Goal: Task Accomplishment & Management: Manage account settings

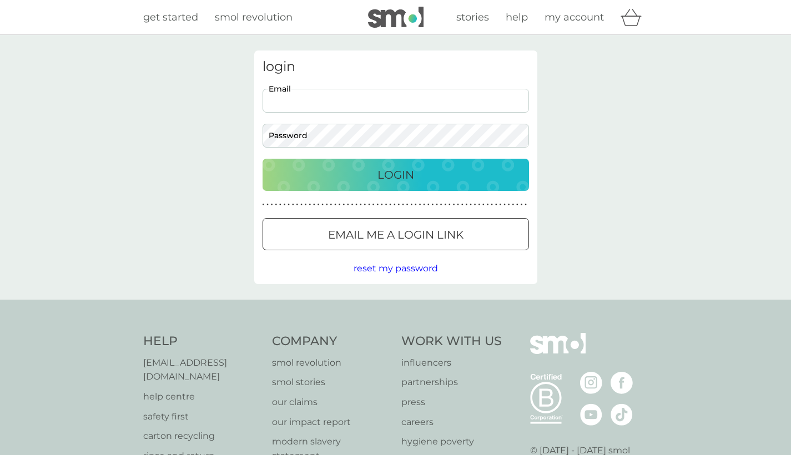
type input "[EMAIL_ADDRESS][DOMAIN_NAME]"
click at [391, 174] on p "Login" at bounding box center [395, 175] width 37 height 18
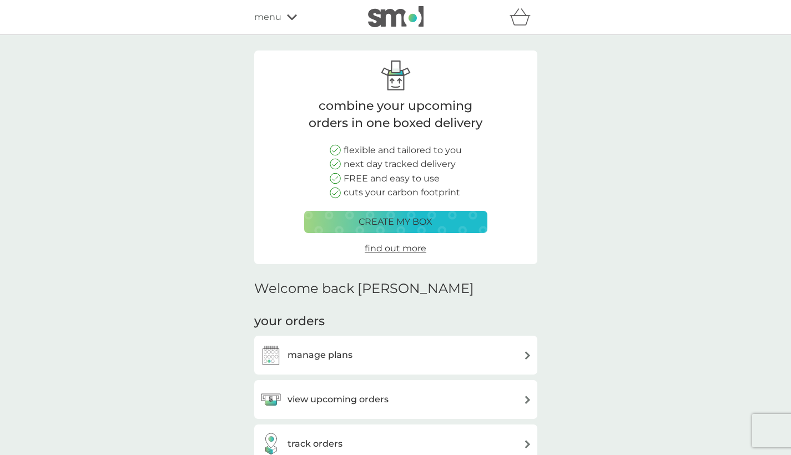
click at [447, 354] on div "manage plans" at bounding box center [396, 355] width 272 height 22
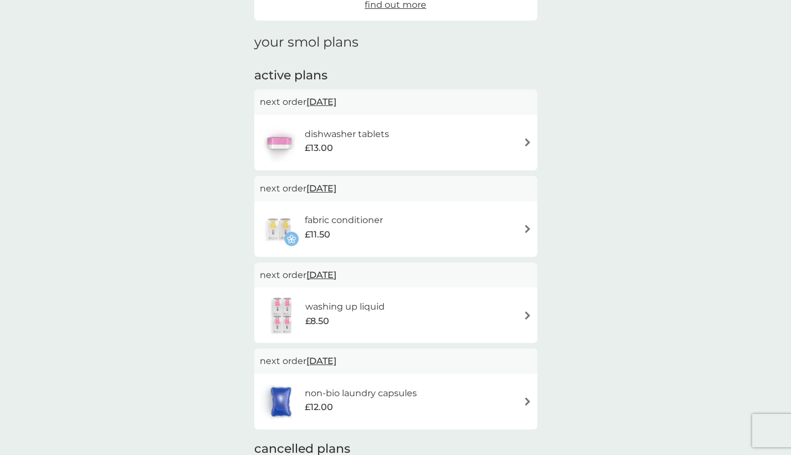
scroll to position [125, 0]
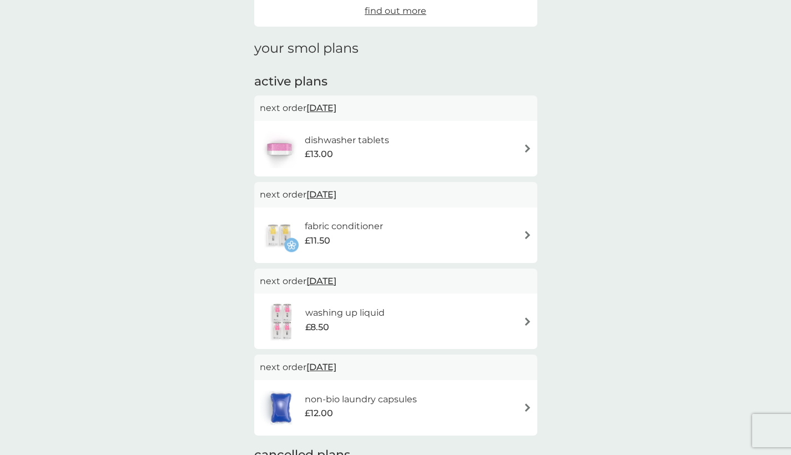
click at [454, 149] on div "dishwasher tablets £13.00" at bounding box center [396, 148] width 272 height 39
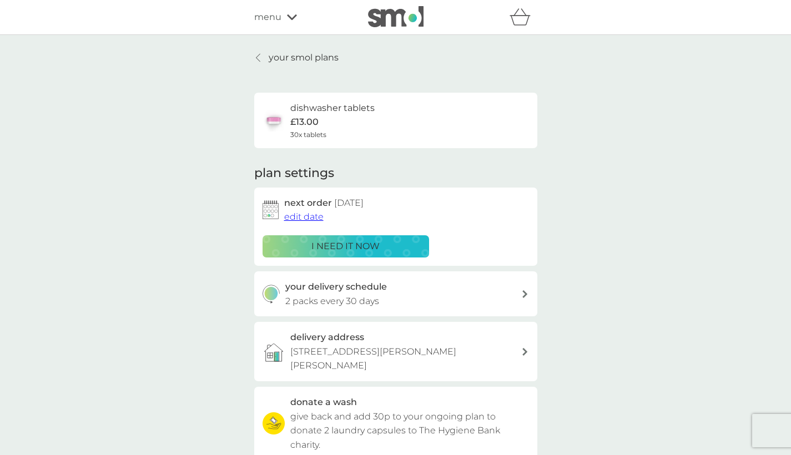
click at [316, 215] on span "edit date" at bounding box center [303, 217] width 39 height 11
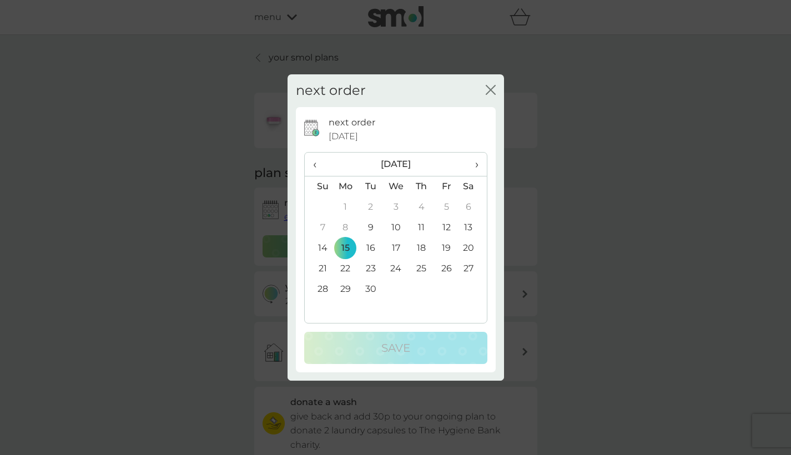
click at [481, 166] on th "›" at bounding box center [473, 165] width 28 height 24
click at [343, 228] on td "3" at bounding box center [346, 228] width 26 height 21
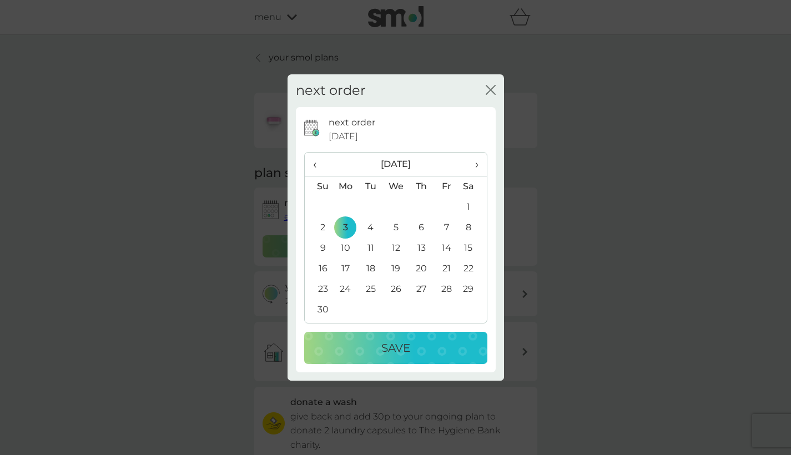
click at [371, 344] on div "Save" at bounding box center [395, 348] width 161 height 18
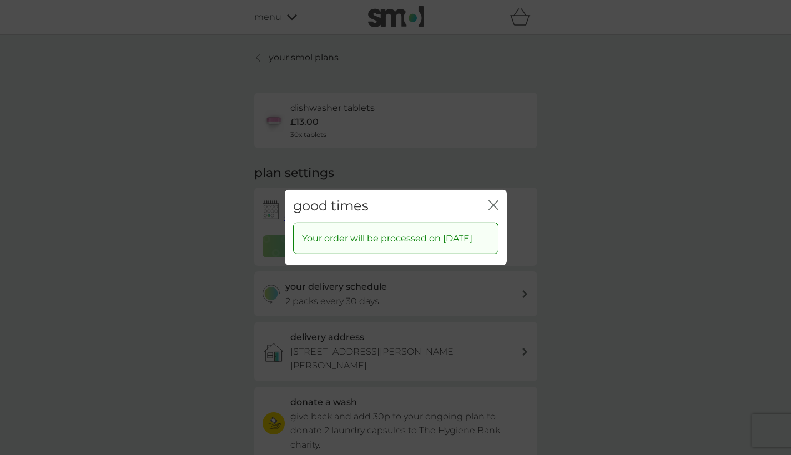
click at [494, 200] on icon "close" at bounding box center [494, 205] width 10 height 10
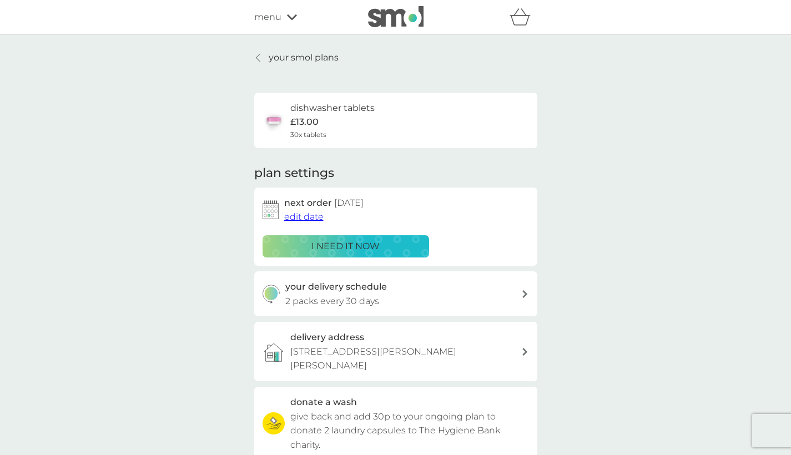
click at [379, 299] on div "your delivery schedule 2 packs every 30 days" at bounding box center [403, 294] width 236 height 28
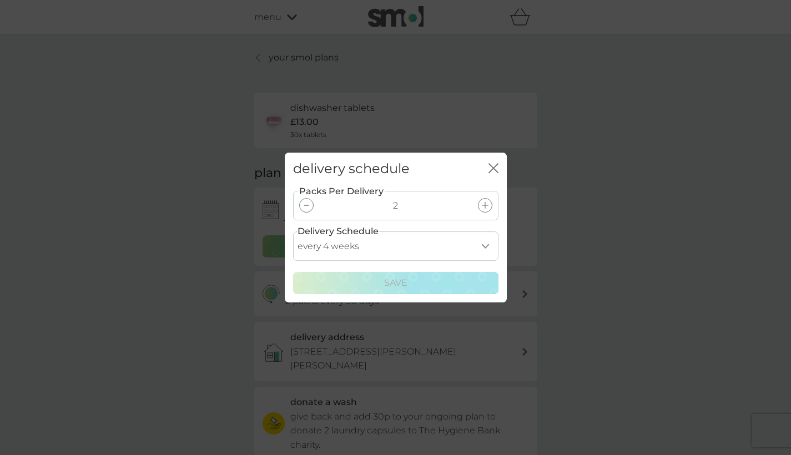
select select "56"
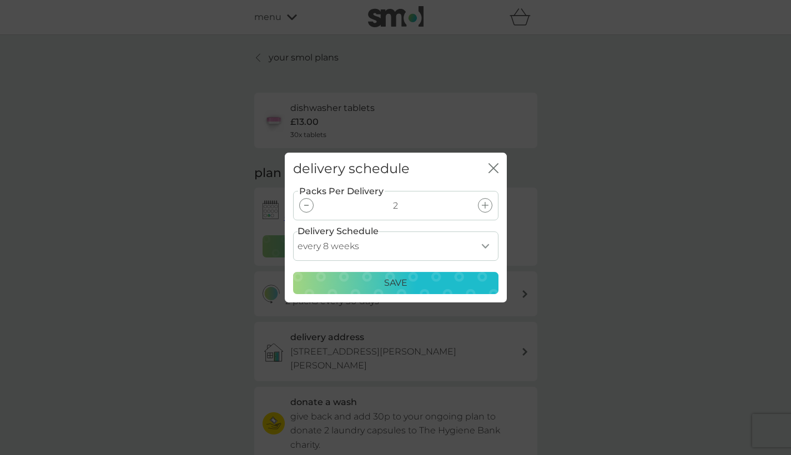
click at [365, 283] on div "Save" at bounding box center [395, 283] width 191 height 14
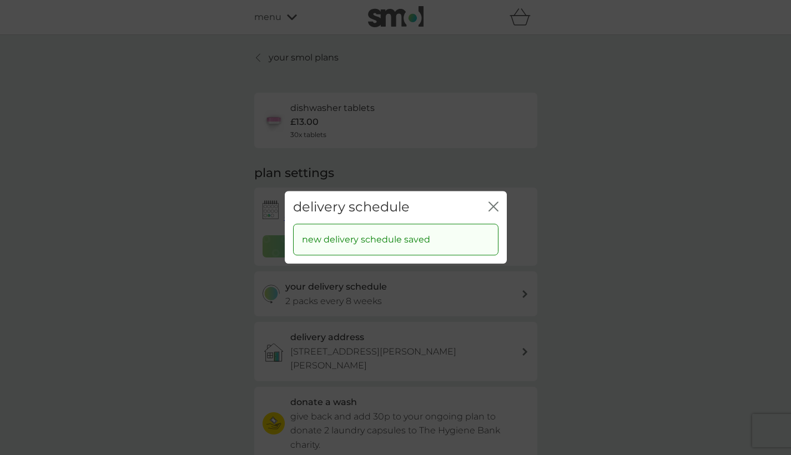
click at [498, 208] on div "delivery schedule close" at bounding box center [396, 207] width 222 height 33
click at [492, 208] on icon "close" at bounding box center [491, 206] width 4 height 9
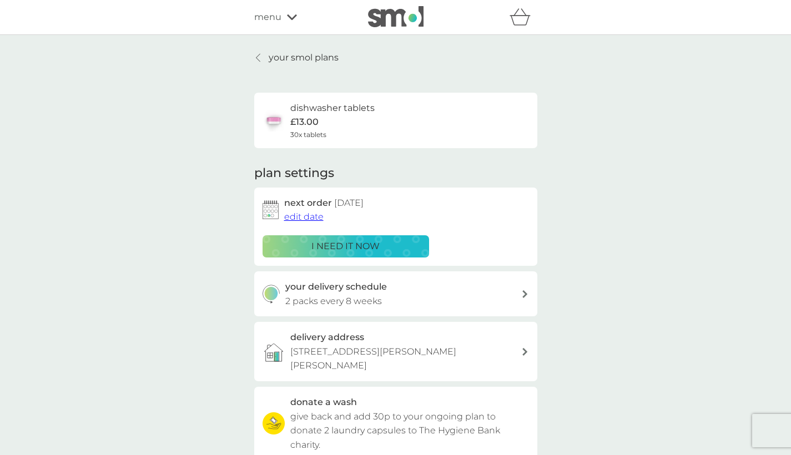
click at [261, 58] on div at bounding box center [259, 57] width 8 height 9
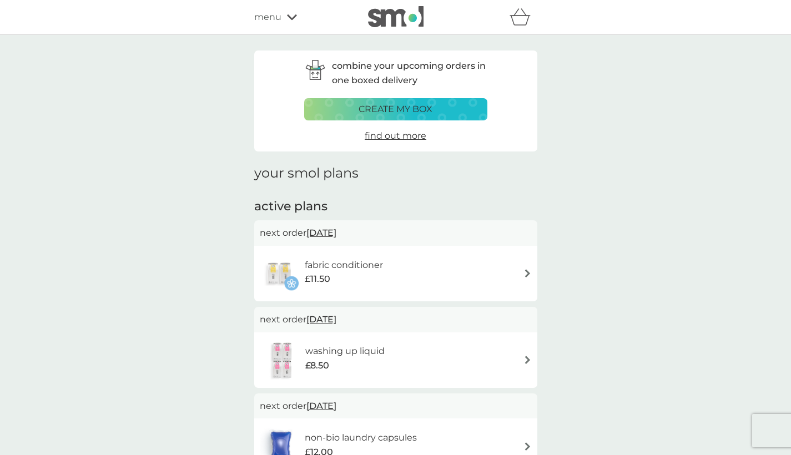
click at [411, 278] on div "fabric conditioner £11.50" at bounding box center [396, 273] width 272 height 39
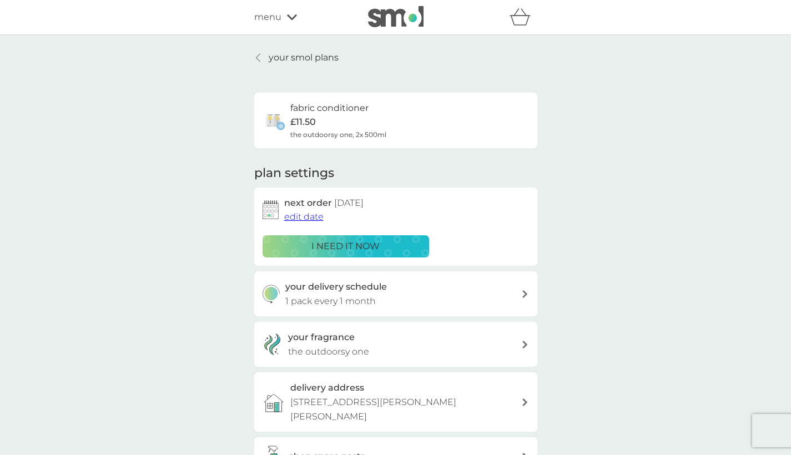
click at [310, 216] on span "edit date" at bounding box center [303, 217] width 39 height 11
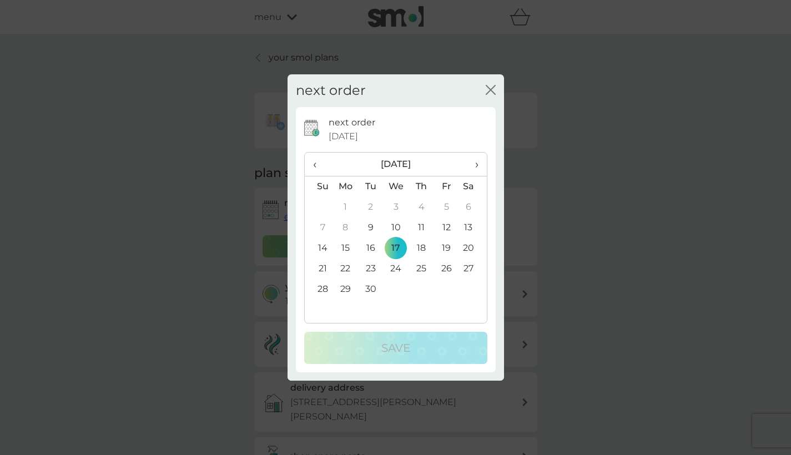
click at [475, 163] on span "›" at bounding box center [472, 164] width 11 height 23
click at [348, 226] on td "3" at bounding box center [346, 228] width 26 height 21
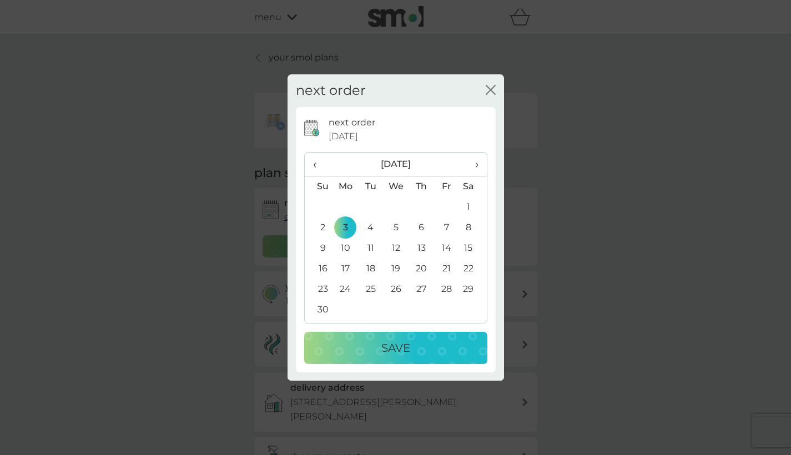
click at [379, 337] on button "Save" at bounding box center [395, 348] width 183 height 32
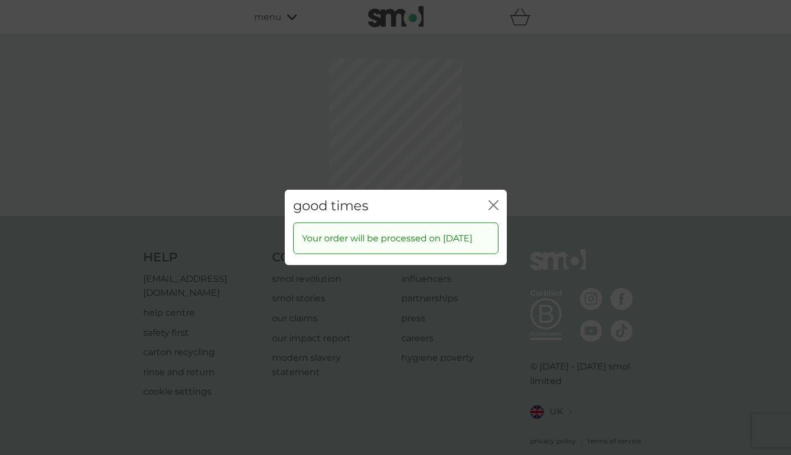
click at [495, 154] on div "good times close Your order will be processed on [DATE]" at bounding box center [395, 227] width 791 height 455
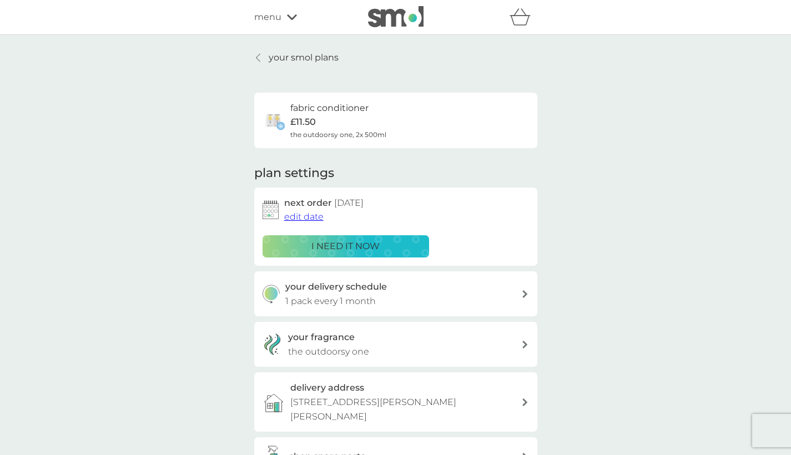
click at [387, 289] on div "your delivery schedule 1 pack every 1 month" at bounding box center [403, 294] width 236 height 28
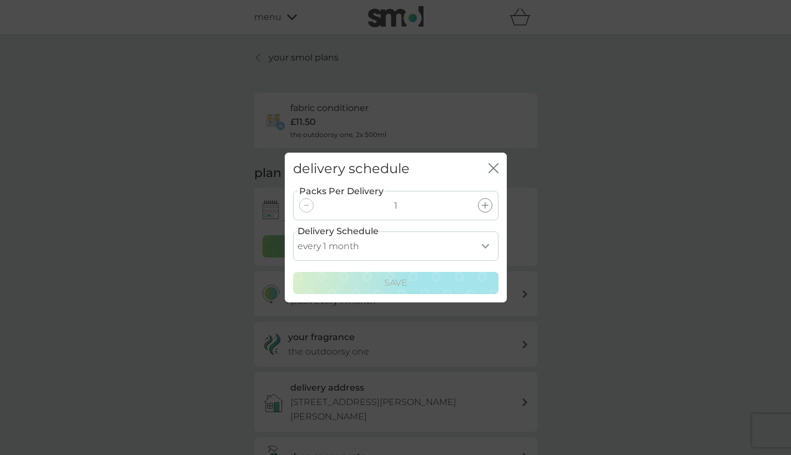
select select "2"
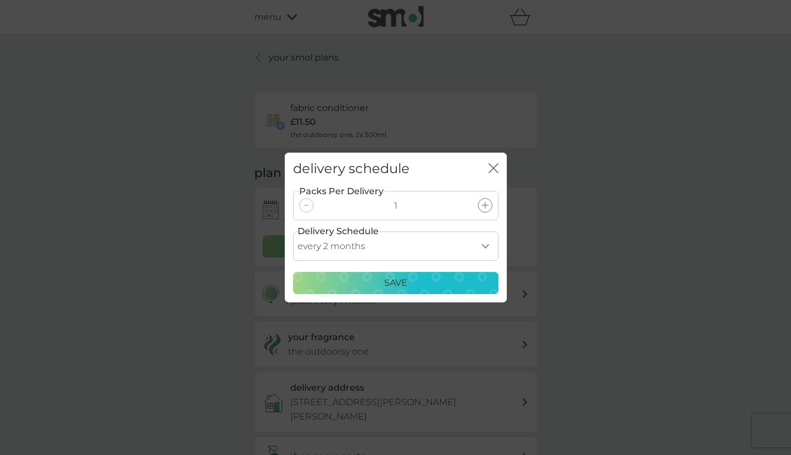
click at [361, 284] on div "Save" at bounding box center [395, 283] width 191 height 14
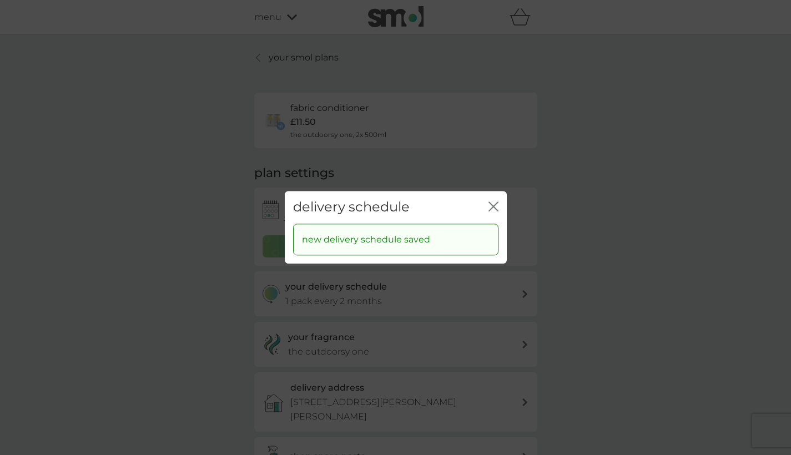
click at [493, 208] on icon "close" at bounding box center [494, 207] width 10 height 10
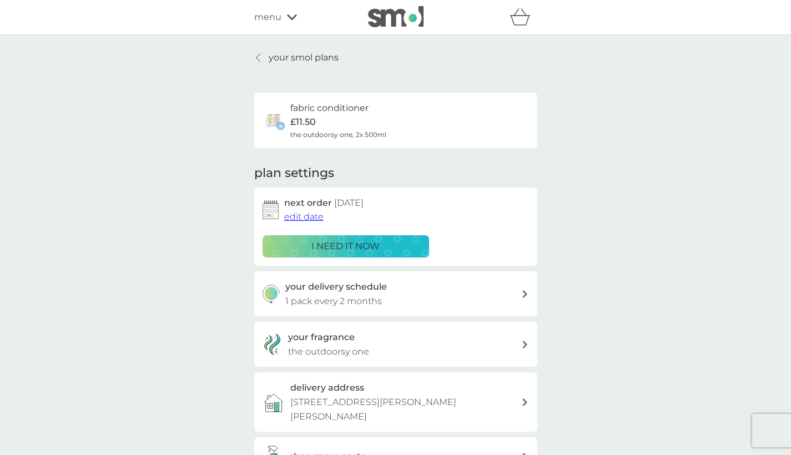
click at [259, 58] on icon at bounding box center [258, 57] width 4 height 9
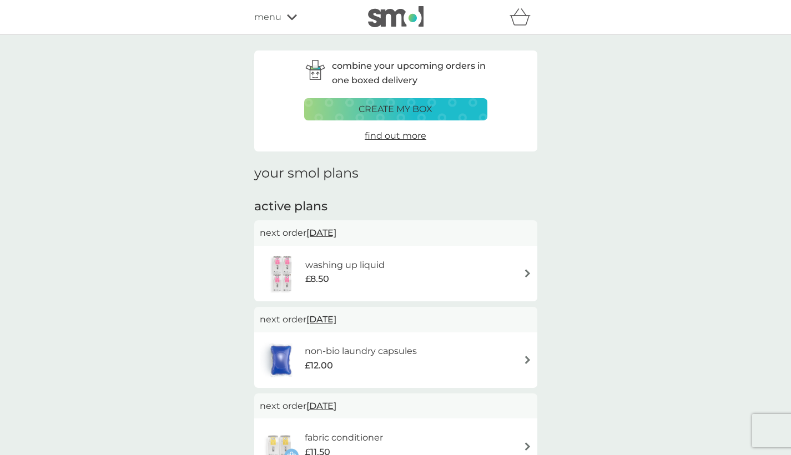
click at [356, 266] on h6 "washing up liquid" at bounding box center [344, 265] width 79 height 14
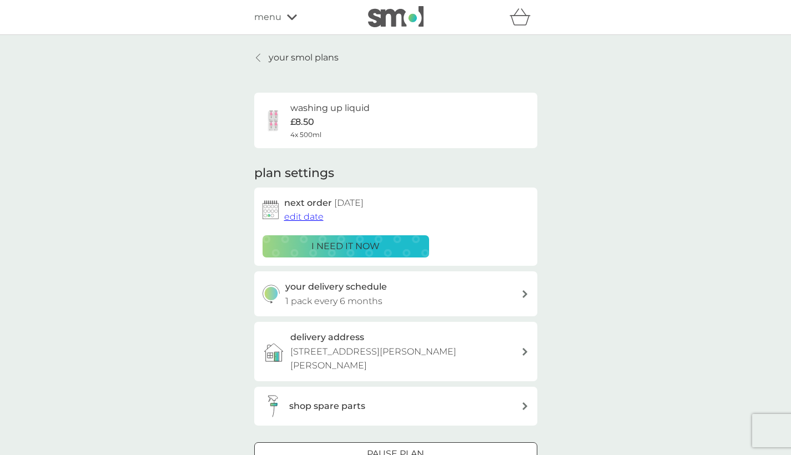
click at [311, 214] on span "edit date" at bounding box center [303, 217] width 39 height 11
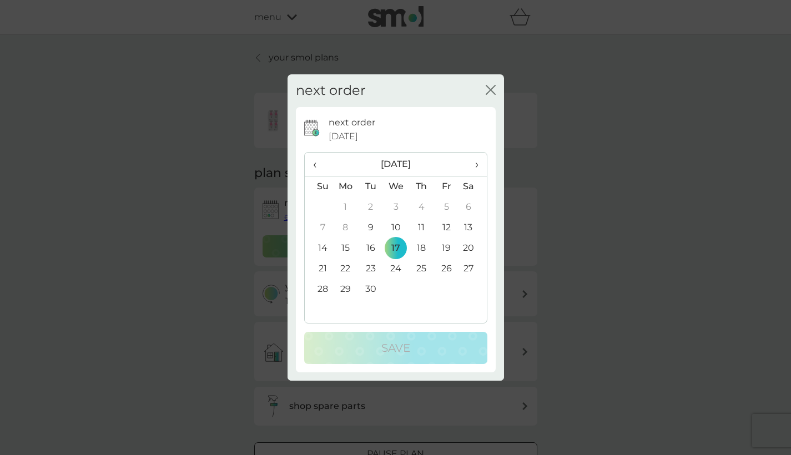
click at [474, 164] on span "›" at bounding box center [472, 164] width 11 height 23
click at [345, 229] on td "3" at bounding box center [346, 228] width 26 height 21
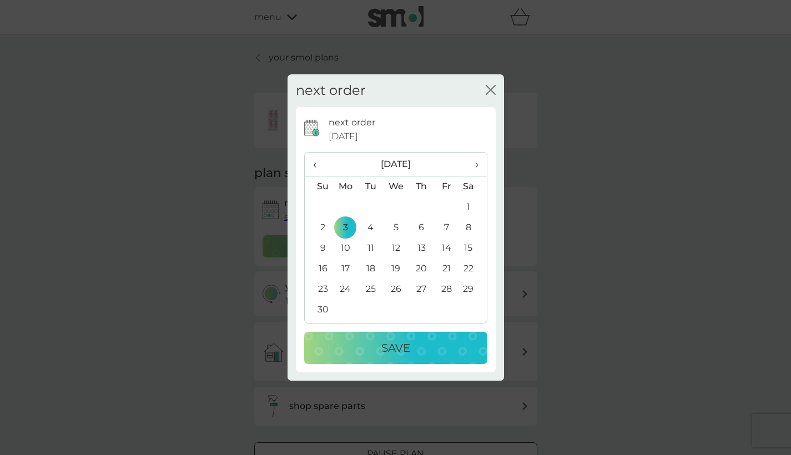
click at [387, 346] on p "Save" at bounding box center [395, 348] width 29 height 18
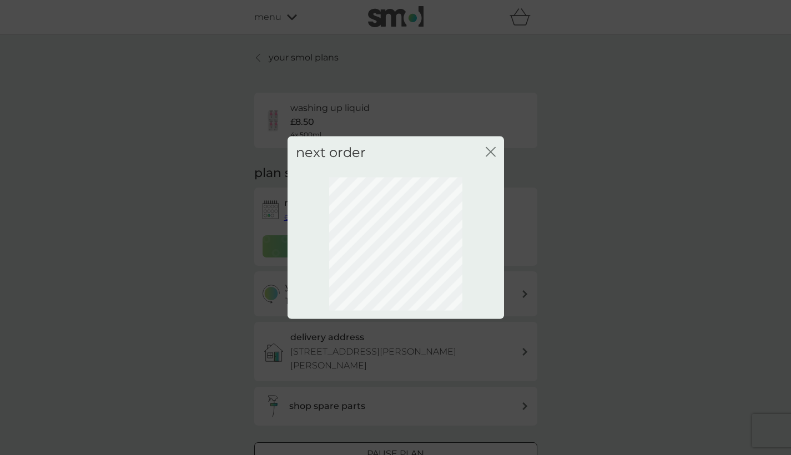
click at [488, 153] on icon "close" at bounding box center [491, 152] width 10 height 10
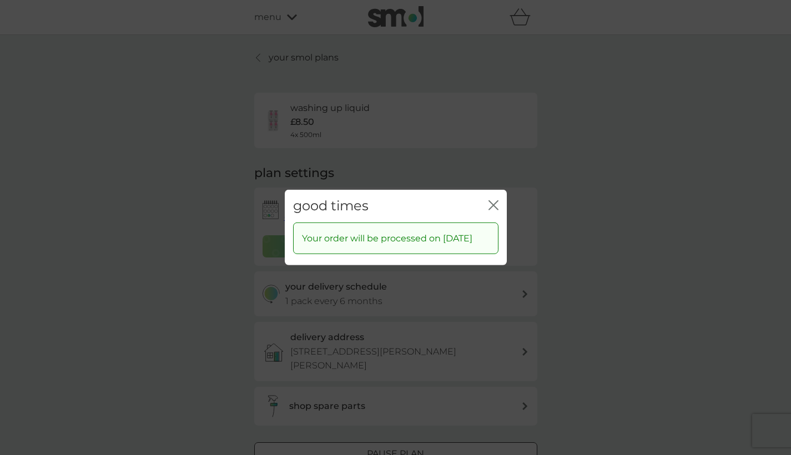
click at [491, 201] on icon "close" at bounding box center [491, 205] width 4 height 9
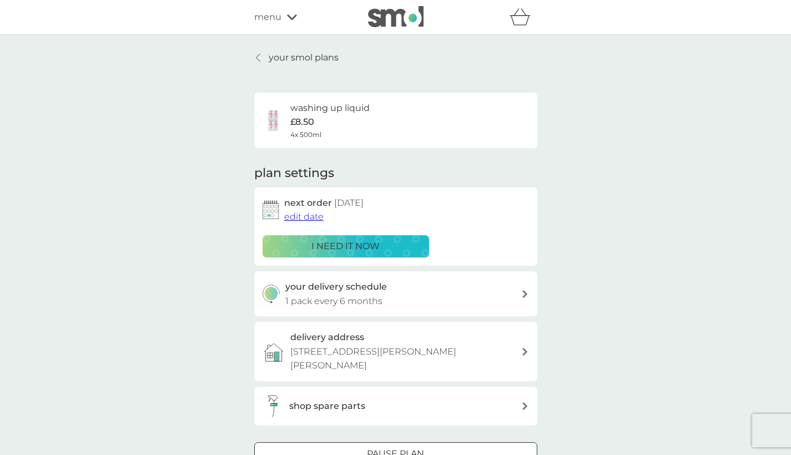
click at [314, 58] on p "your smol plans" at bounding box center [304, 58] width 70 height 14
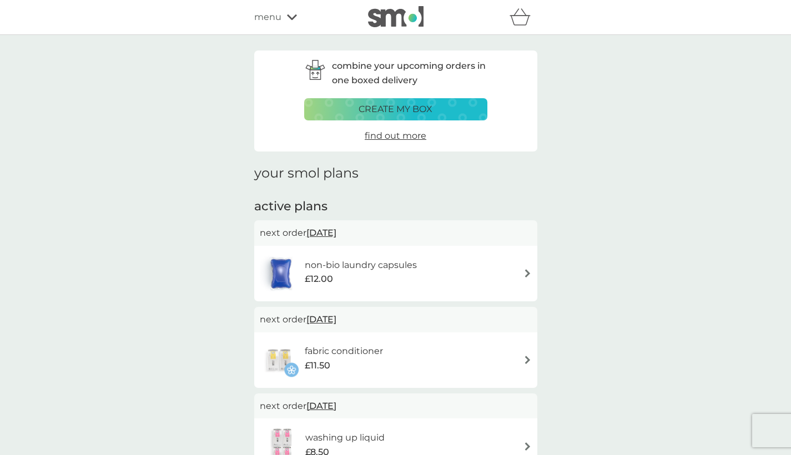
click at [374, 265] on h6 "non-bio laundry capsules" at bounding box center [361, 265] width 112 height 14
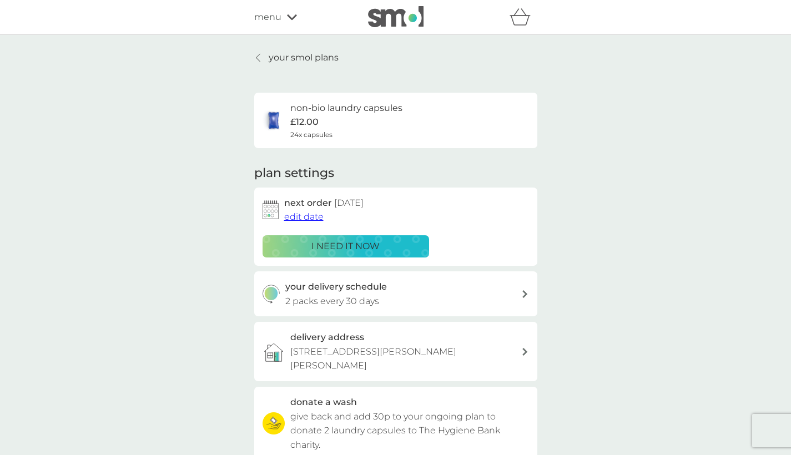
click at [306, 215] on span "edit date" at bounding box center [303, 217] width 39 height 11
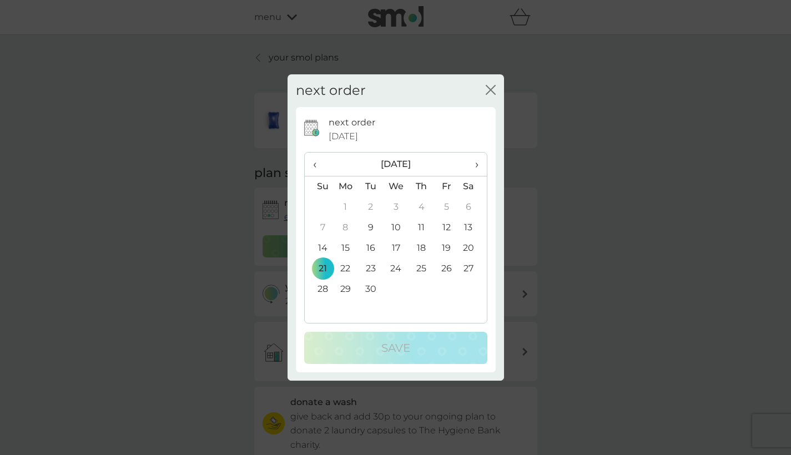
click at [477, 165] on span "›" at bounding box center [472, 164] width 11 height 23
click at [348, 226] on td "3" at bounding box center [346, 228] width 26 height 21
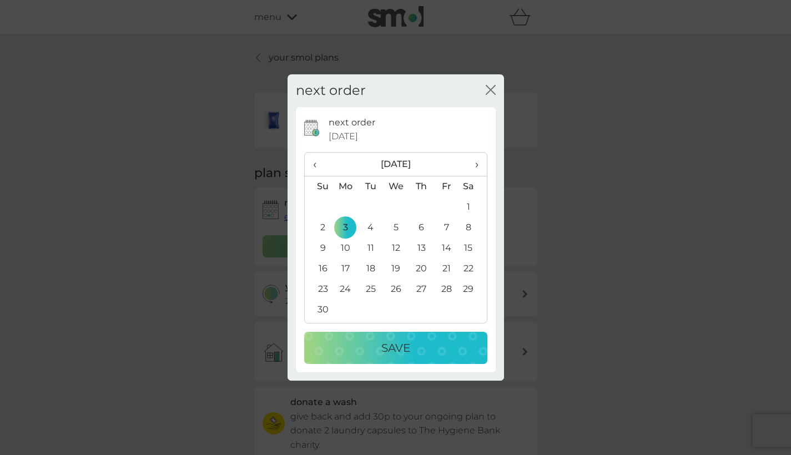
click at [403, 345] on p "Save" at bounding box center [395, 348] width 29 height 18
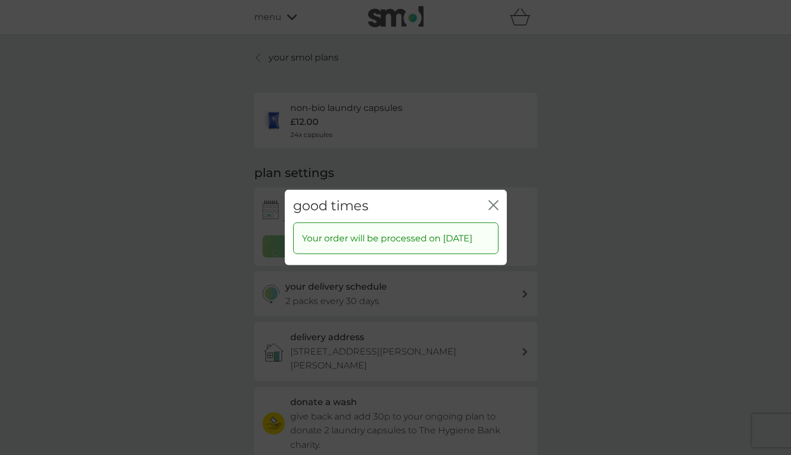
click at [493, 200] on icon "close" at bounding box center [494, 205] width 10 height 10
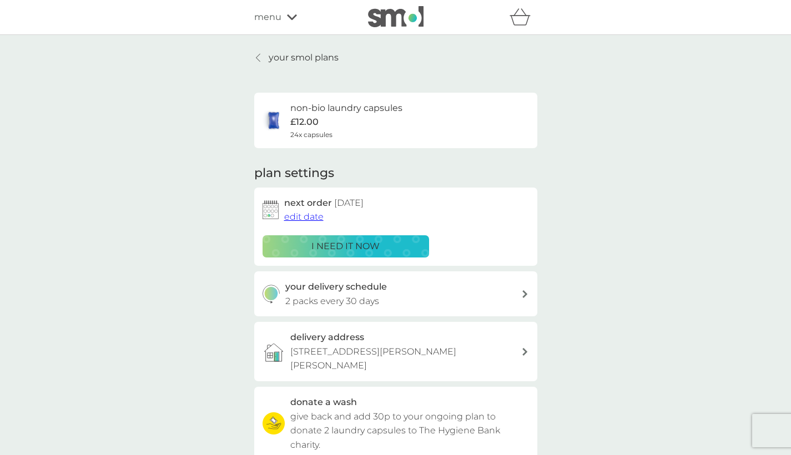
click at [327, 297] on p "2 packs every 30 days" at bounding box center [332, 301] width 94 height 14
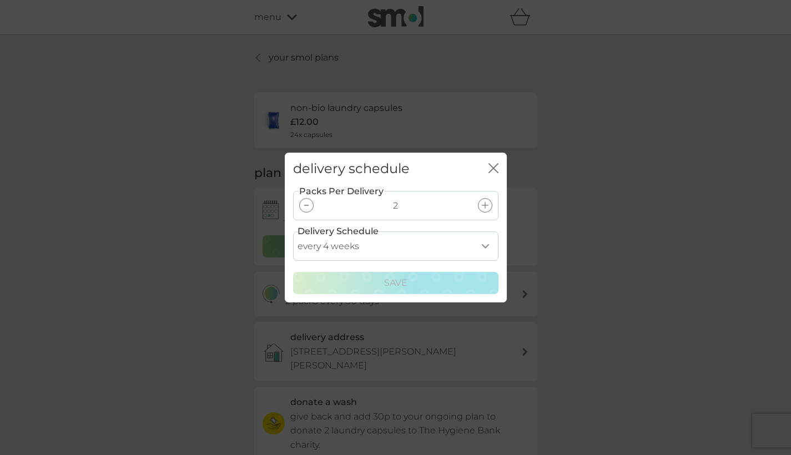
click at [337, 248] on select "every 1 week every 2 weeks every 3 weeks every 4 weeks every 5 weeks every 6 we…" at bounding box center [395, 245] width 205 height 29
select select "56"
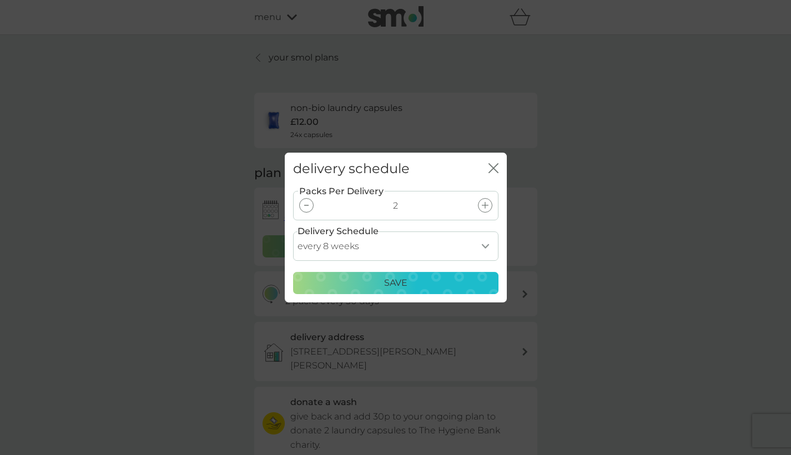
click at [333, 293] on button "Save" at bounding box center [395, 283] width 205 height 22
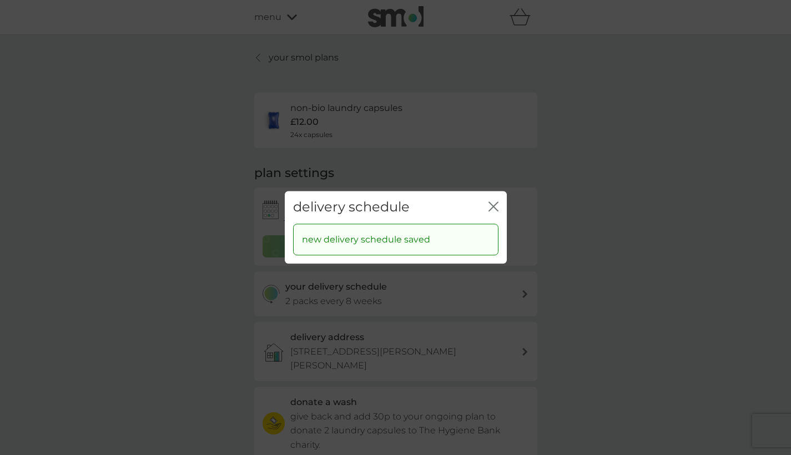
click at [494, 204] on icon "close" at bounding box center [494, 207] width 10 height 10
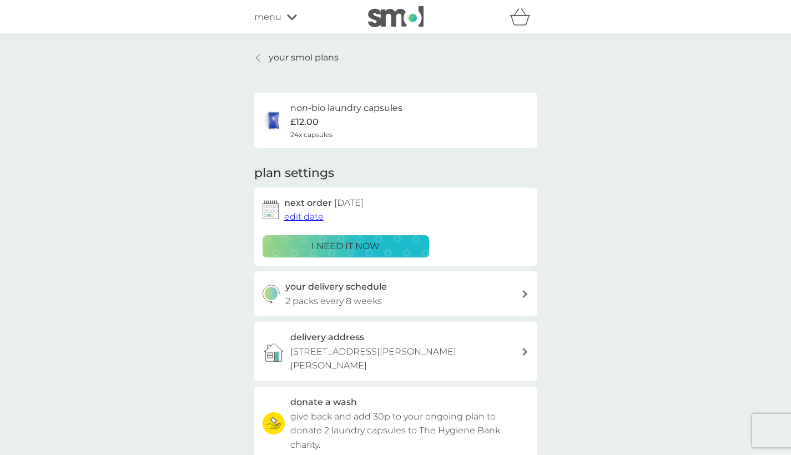
click at [307, 55] on p "your smol plans" at bounding box center [304, 58] width 70 height 14
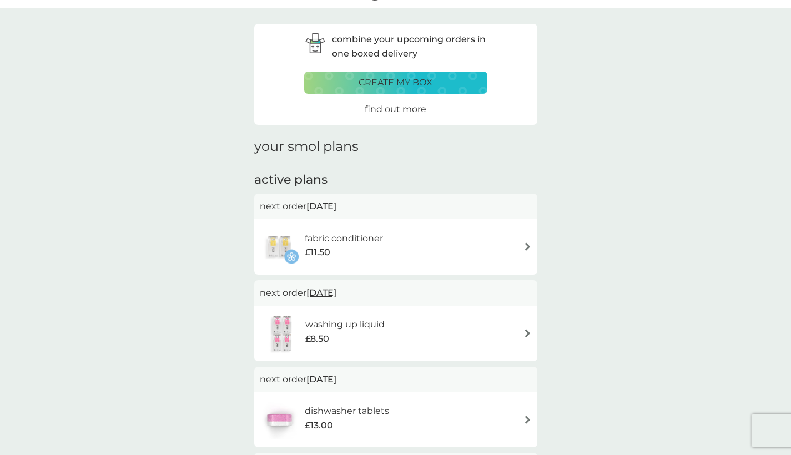
scroll to position [28, 0]
click at [420, 84] on p "create my box" at bounding box center [396, 81] width 74 height 14
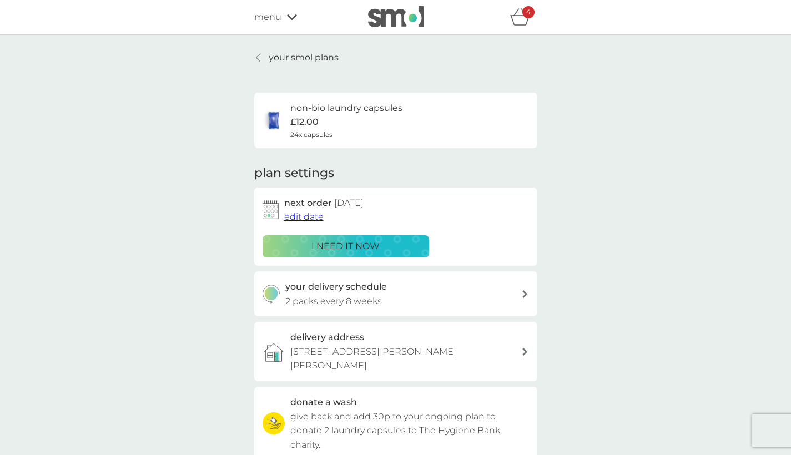
click at [260, 58] on icon at bounding box center [258, 57] width 4 height 9
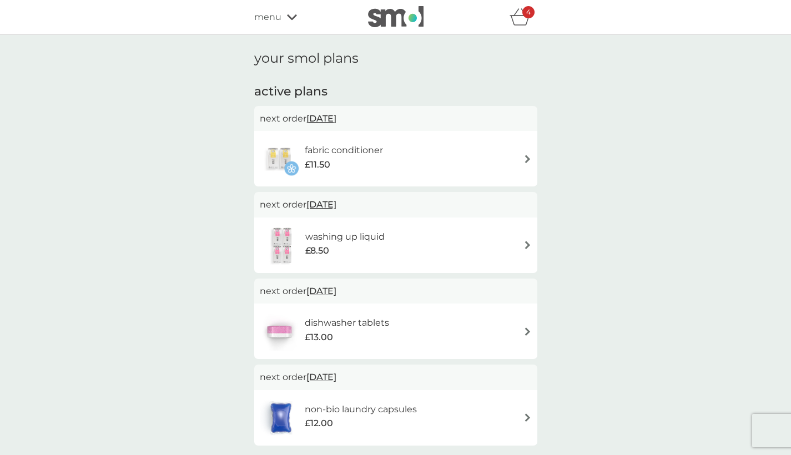
click at [526, 19] on icon "basket" at bounding box center [520, 16] width 21 height 17
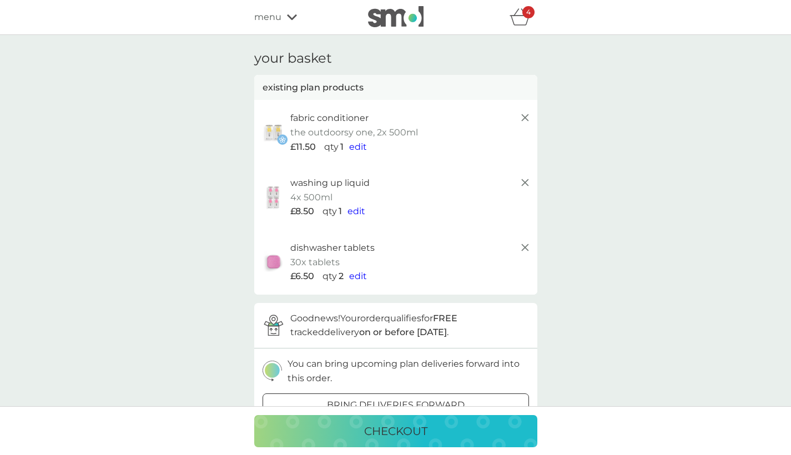
click at [276, 18] on span "menu" at bounding box center [267, 17] width 27 height 14
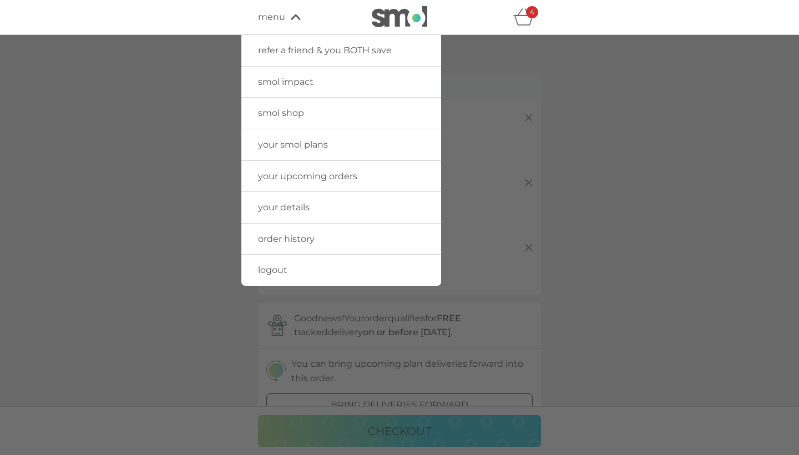
click at [288, 205] on span "your details" at bounding box center [284, 207] width 52 height 11
